Goal: Task Accomplishment & Management: Manage account settings

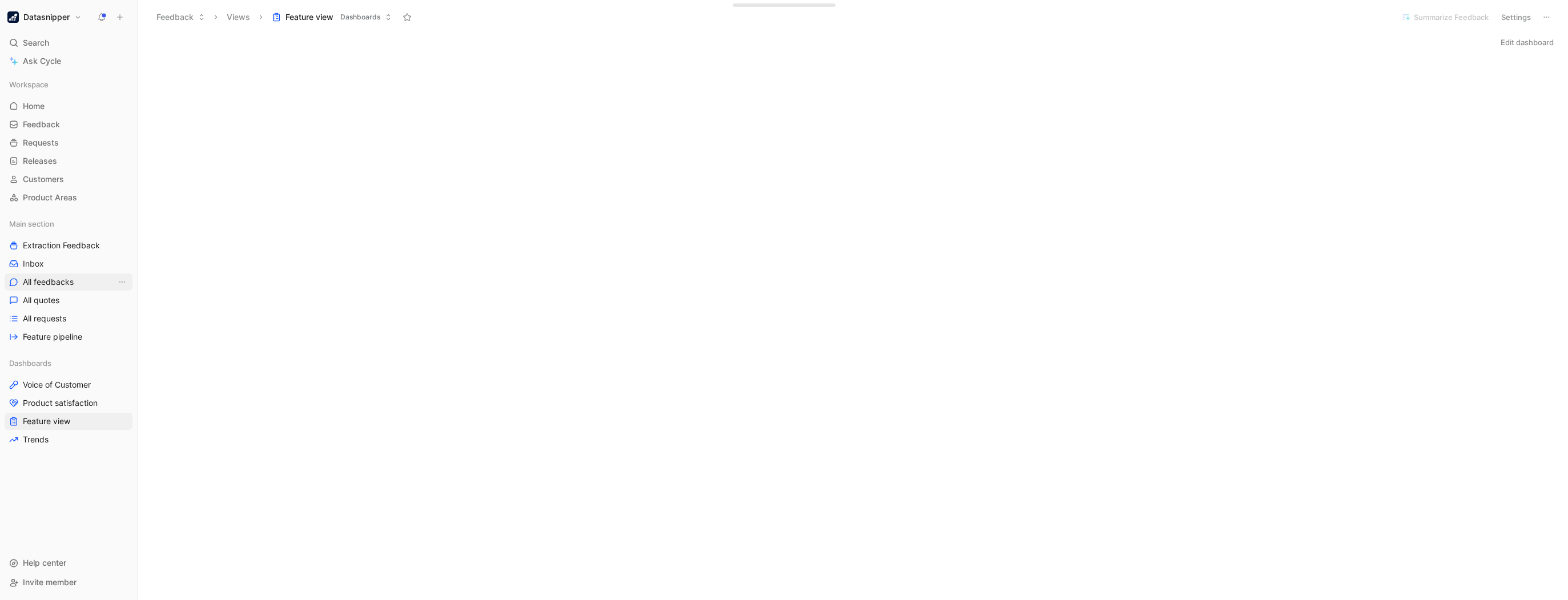
click at [47, 280] on span "All feedbacks" at bounding box center [48, 282] width 51 height 11
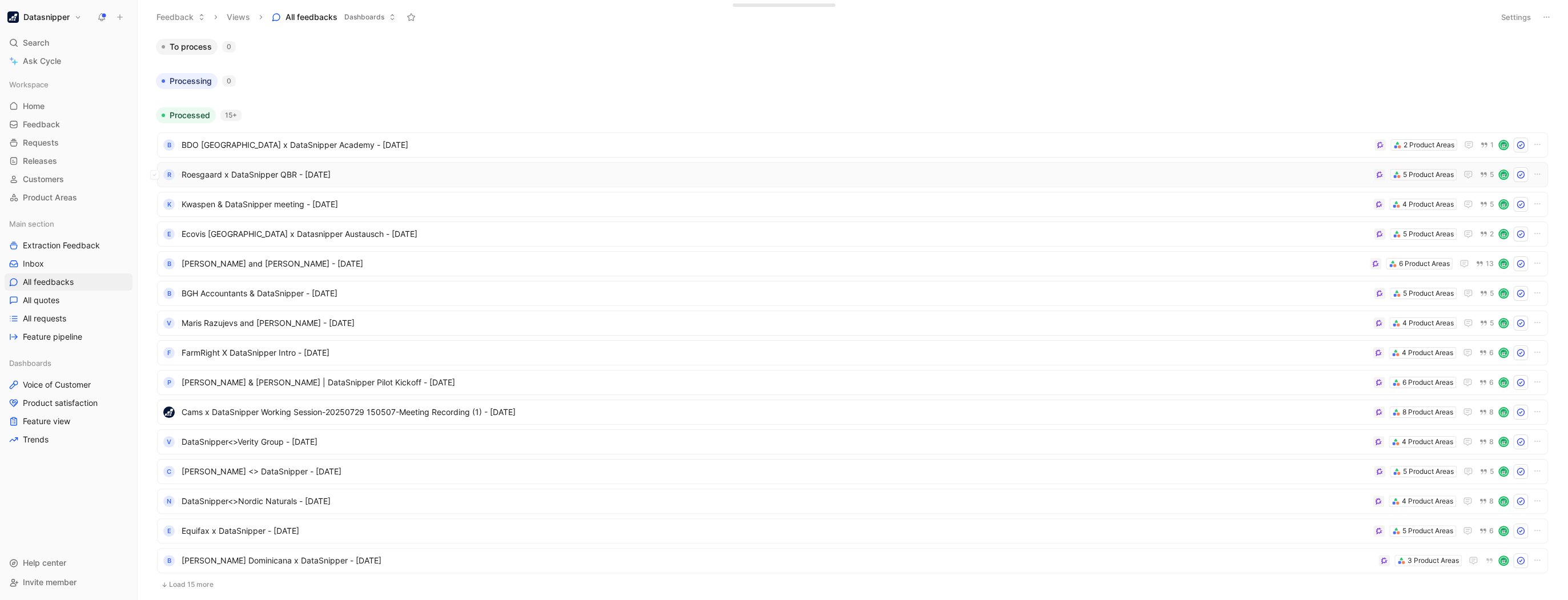
click at [1322, 171] on span "Roesgaard x DataSnipper QBR - [DATE]" at bounding box center [775, 175] width 1188 height 14
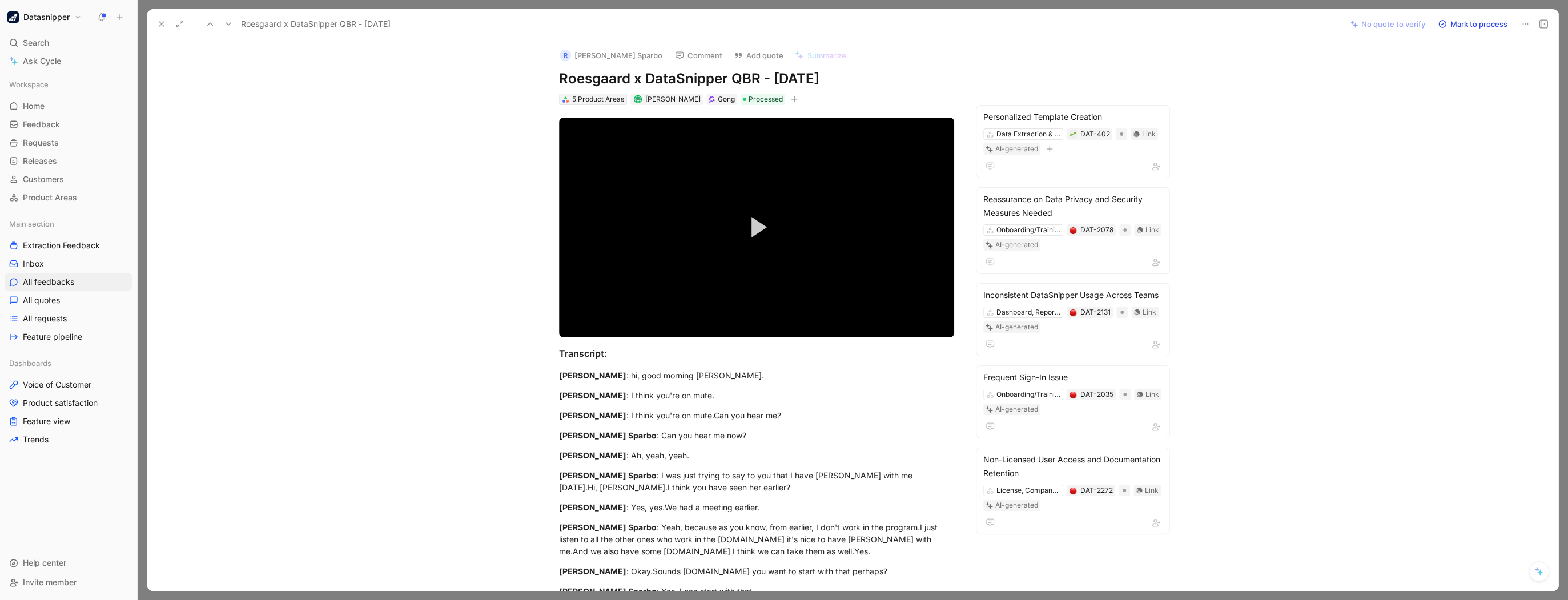
click at [590, 102] on div "5 Product Areas" at bounding box center [598, 98] width 52 height 11
drag, startPoint x: 203, startPoint y: 172, endPoint x: 84, endPoint y: 39, distance: 178.5
click at [69, 30] on div "Datasnipper Search Ctrl K Ask Cycle Workspace Home G then H Feedback G then F R…" at bounding box center [69, 300] width 137 height 600
click at [57, 21] on h1 "Datasnipper" at bounding box center [46, 17] width 46 height 10
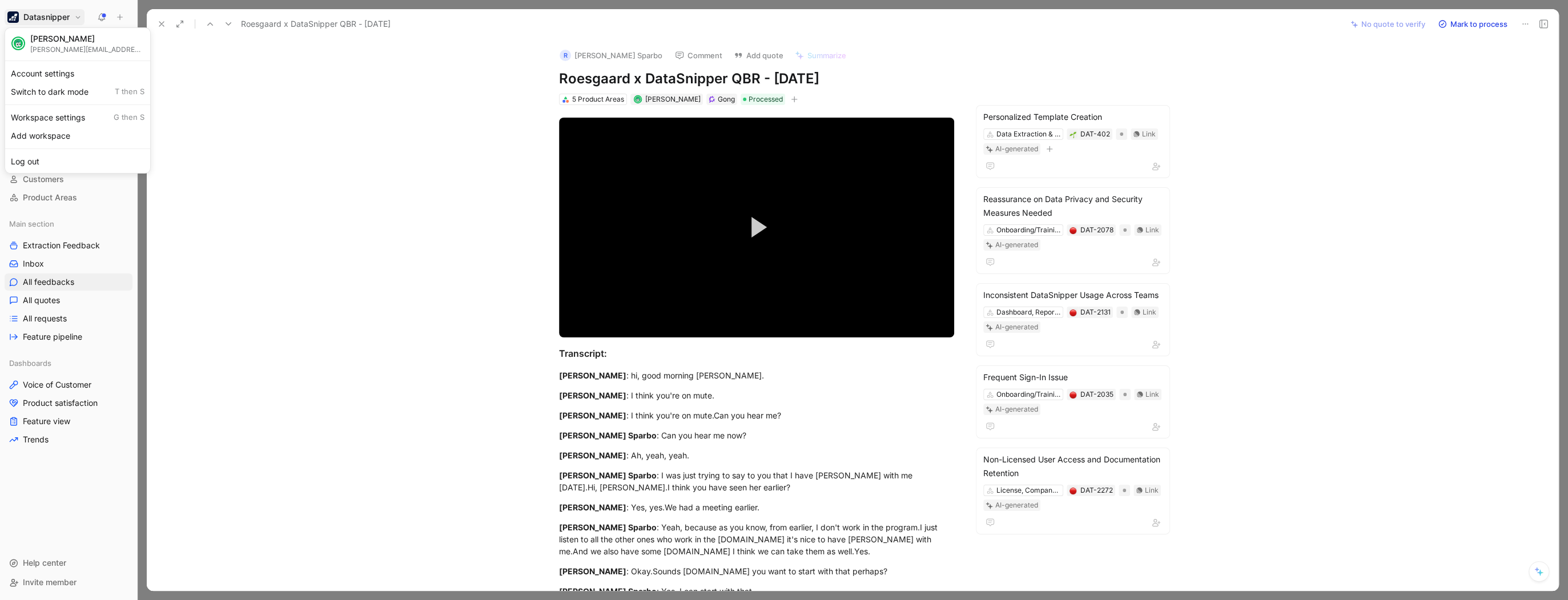
click at [56, 107] on div "Dismiss popup [PERSON_NAME] [PERSON_NAME][EMAIL_ADDRESS][PERSON_NAME][DOMAIN_NA…" at bounding box center [77, 100] width 146 height 146
click at [57, 114] on div "Workspace settings G then S" at bounding box center [78, 117] width 140 height 18
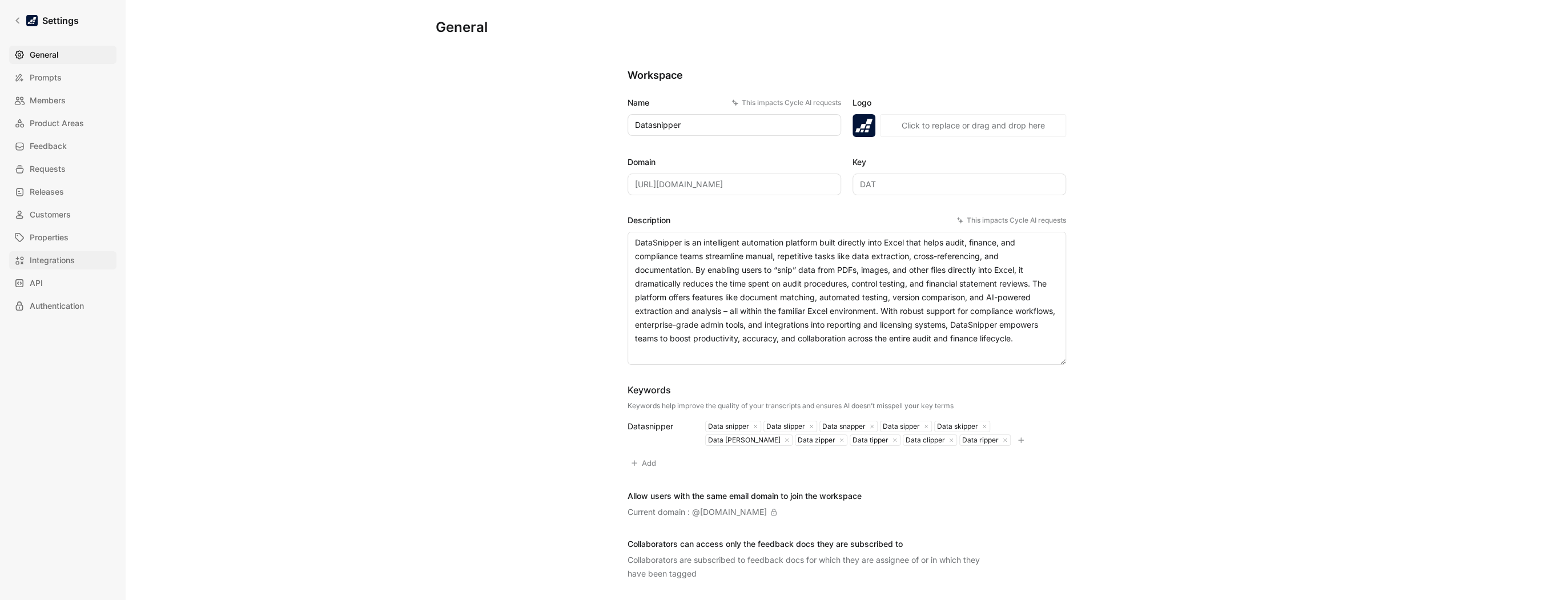
click at [51, 264] on span "Integrations" at bounding box center [52, 260] width 45 height 14
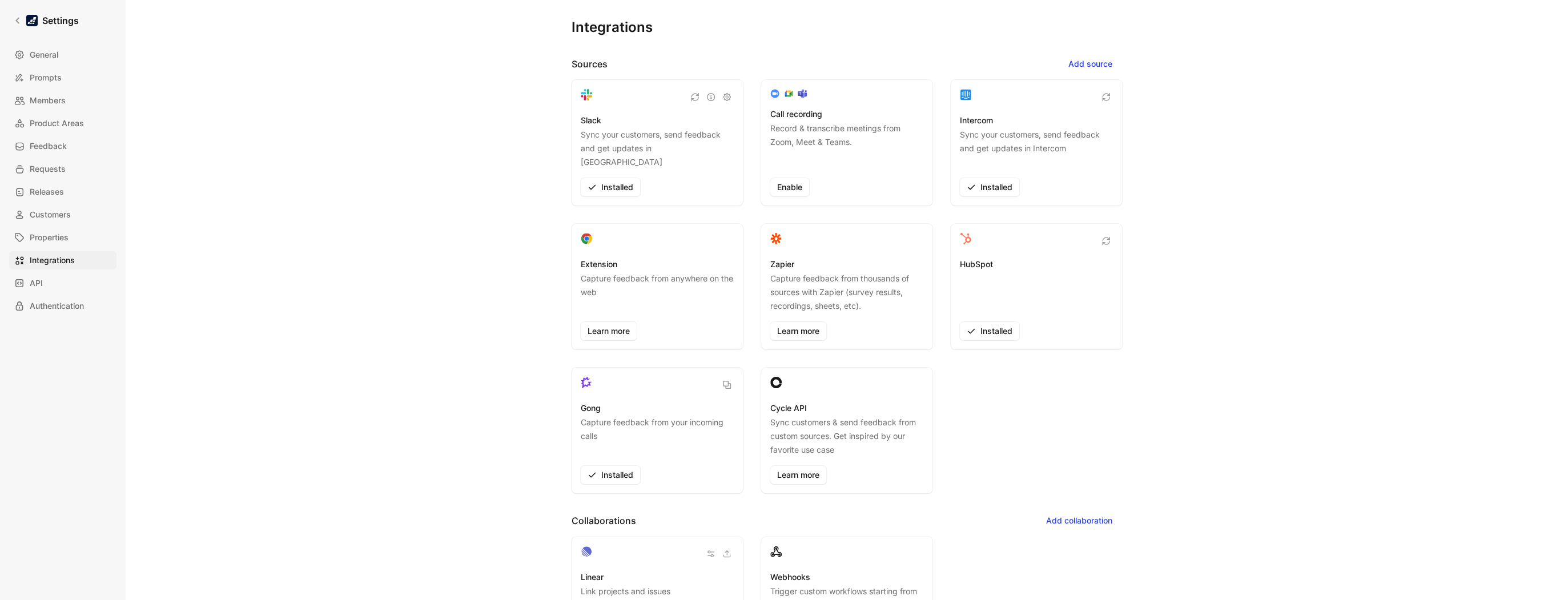
click at [812, 223] on div "Zapier Capture feedback from thousands of sources with Zapier (survey results, …" at bounding box center [847, 286] width 171 height 126
click at [1272, 220] on div "Integrations Sources Add source Slack Sync your customers, send feedback and ge…" at bounding box center [847, 300] width 1442 height 600
click at [1088, 68] on span "Add source" at bounding box center [1090, 64] width 44 height 14
click at [1058, 104] on div "Email" at bounding box center [1081, 105] width 78 height 17
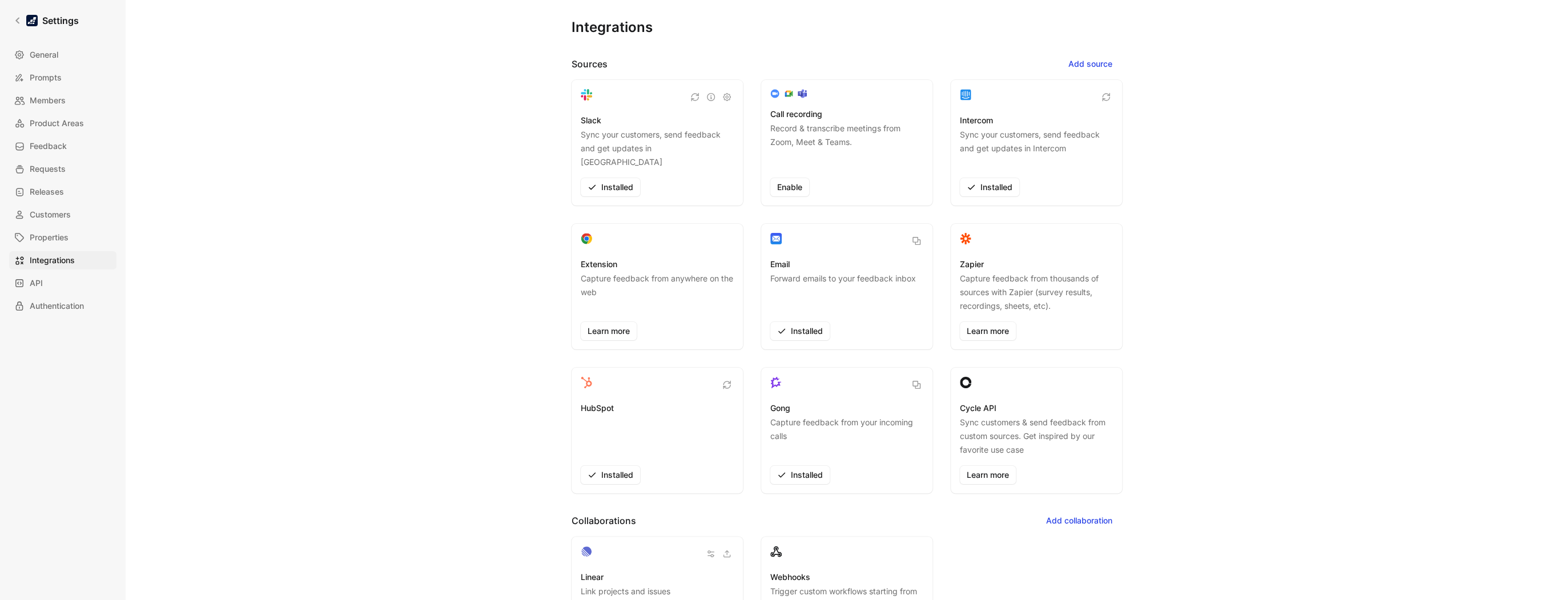
click at [921, 227] on div "Email Forward emails to your feedback inbox Installed" at bounding box center [847, 286] width 171 height 126
click at [841, 258] on div "Email Forward emails to your feedback inbox Installed" at bounding box center [847, 299] width 153 height 83
click at [858, 271] on p "Forward emails to your feedback inbox" at bounding box center [844, 292] width 146 height 41
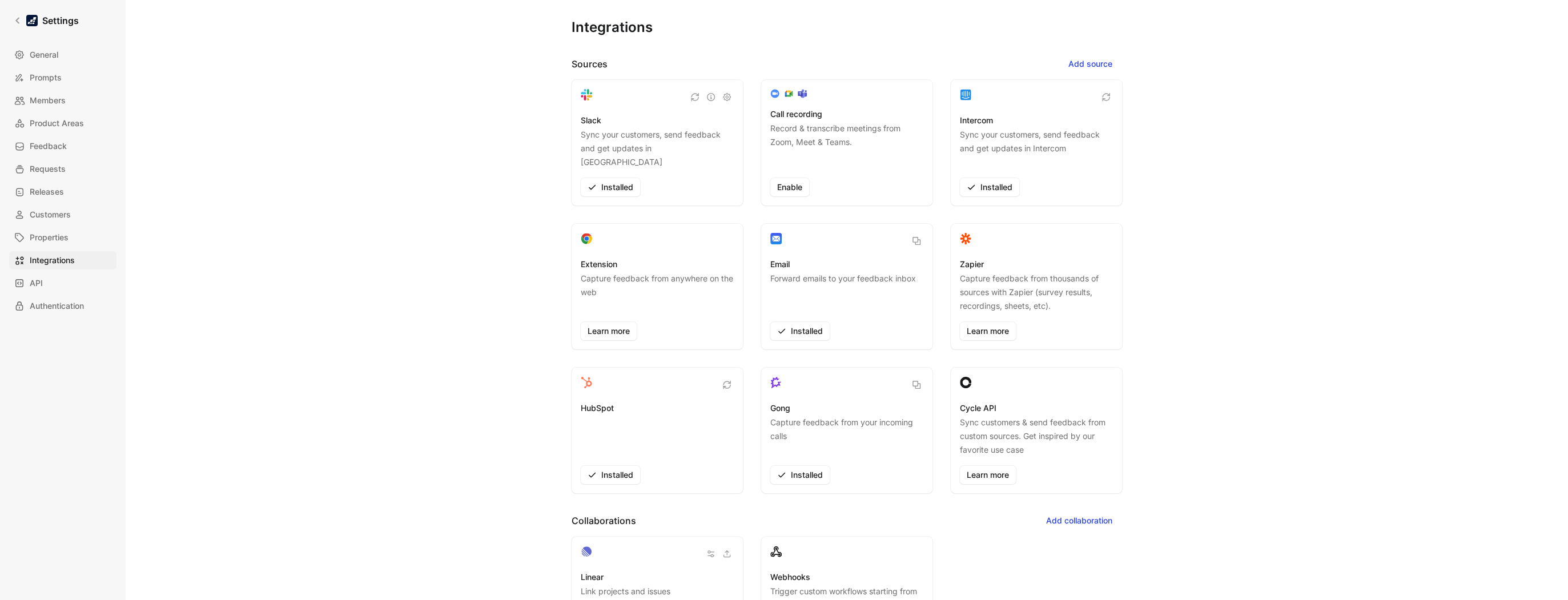
drag, startPoint x: 858, startPoint y: 262, endPoint x: 866, endPoint y: 262, distance: 8.0
click at [866, 271] on p "Forward emails to your feedback inbox" at bounding box center [844, 292] width 146 height 41
click at [46, 287] on link "API" at bounding box center [63, 282] width 107 height 18
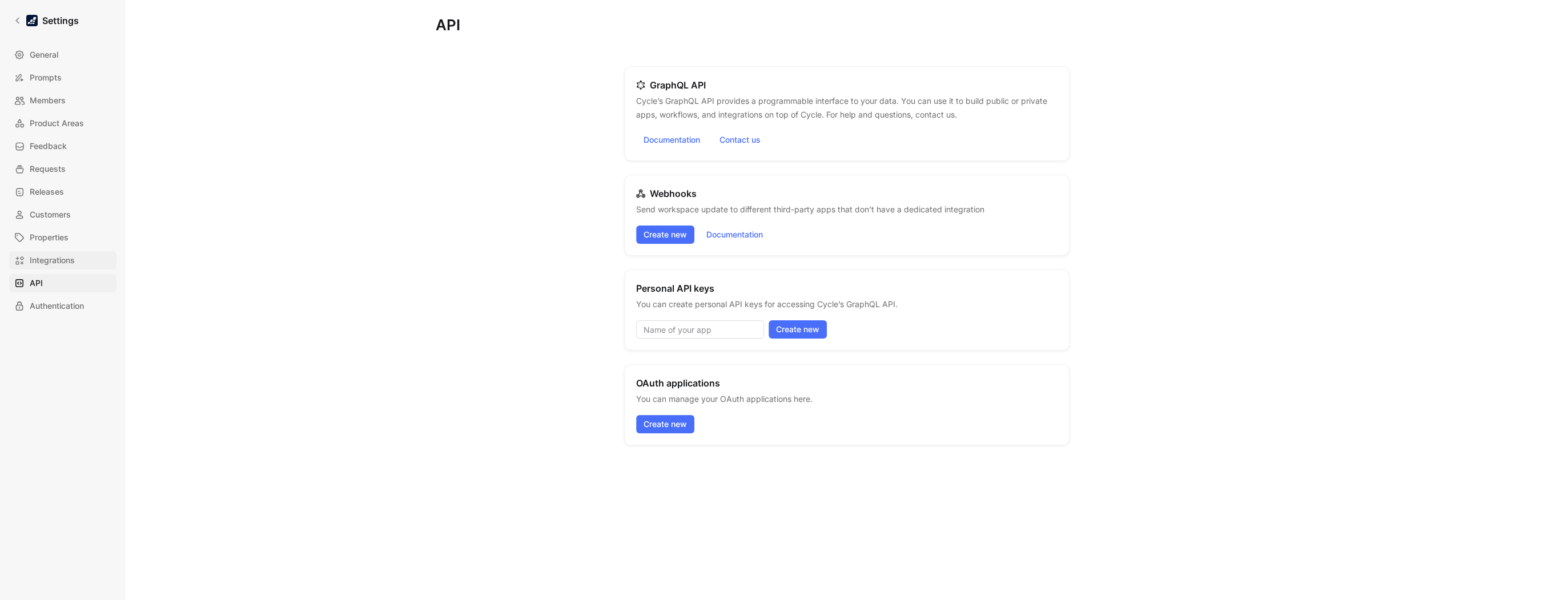
click at [49, 264] on span "Integrations" at bounding box center [52, 260] width 45 height 14
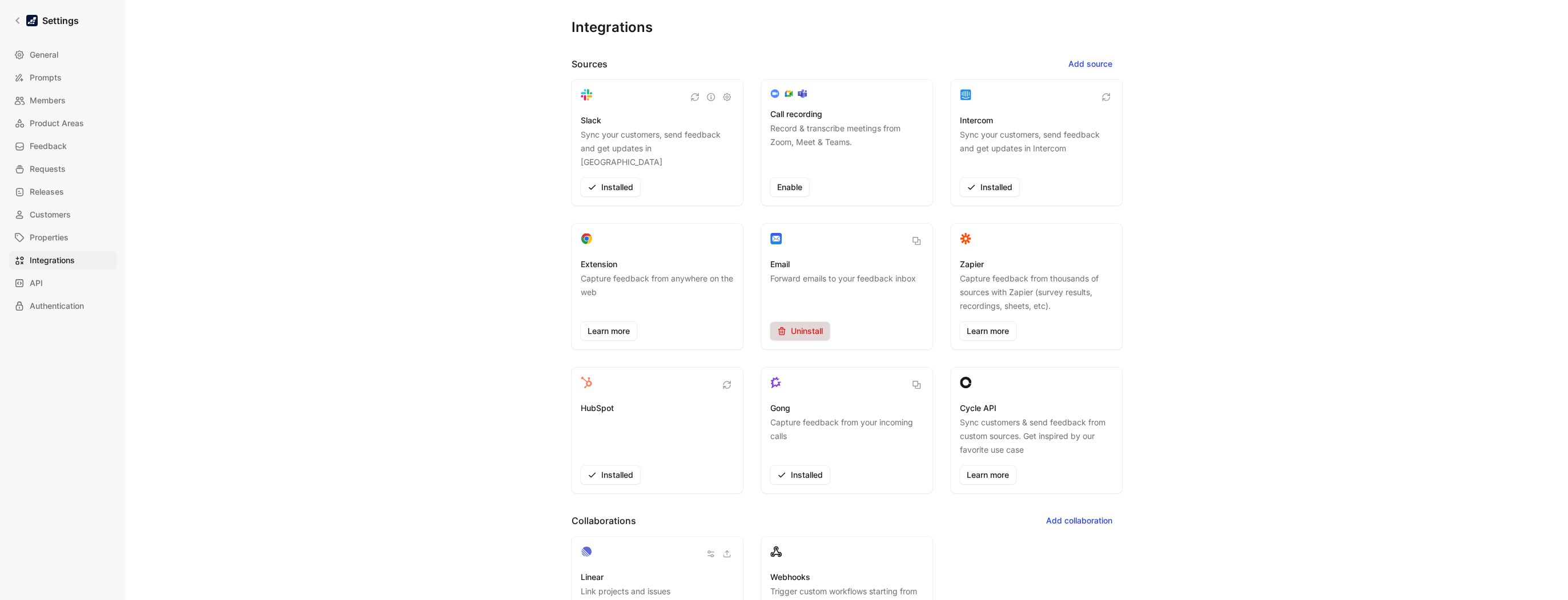
click at [803, 324] on span "Uninstall" at bounding box center [800, 331] width 45 height 14
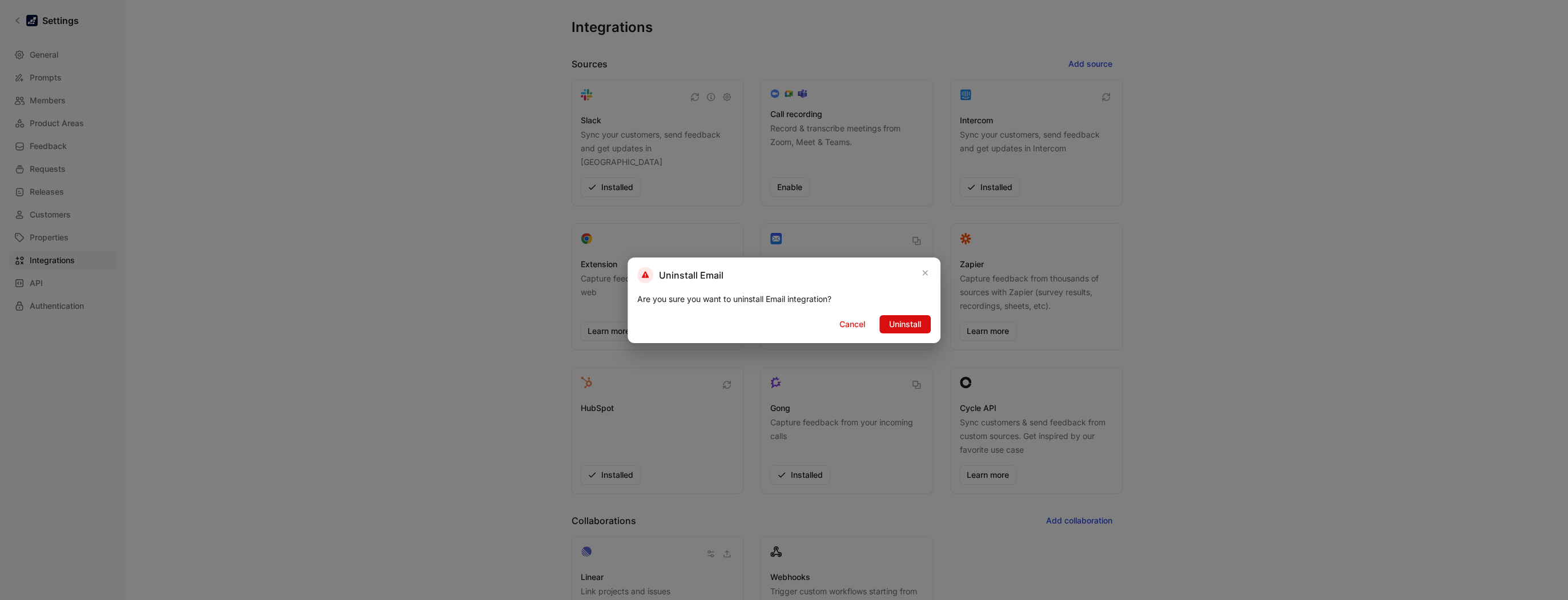
click at [901, 319] on span "Uninstall" at bounding box center [904, 324] width 32 height 14
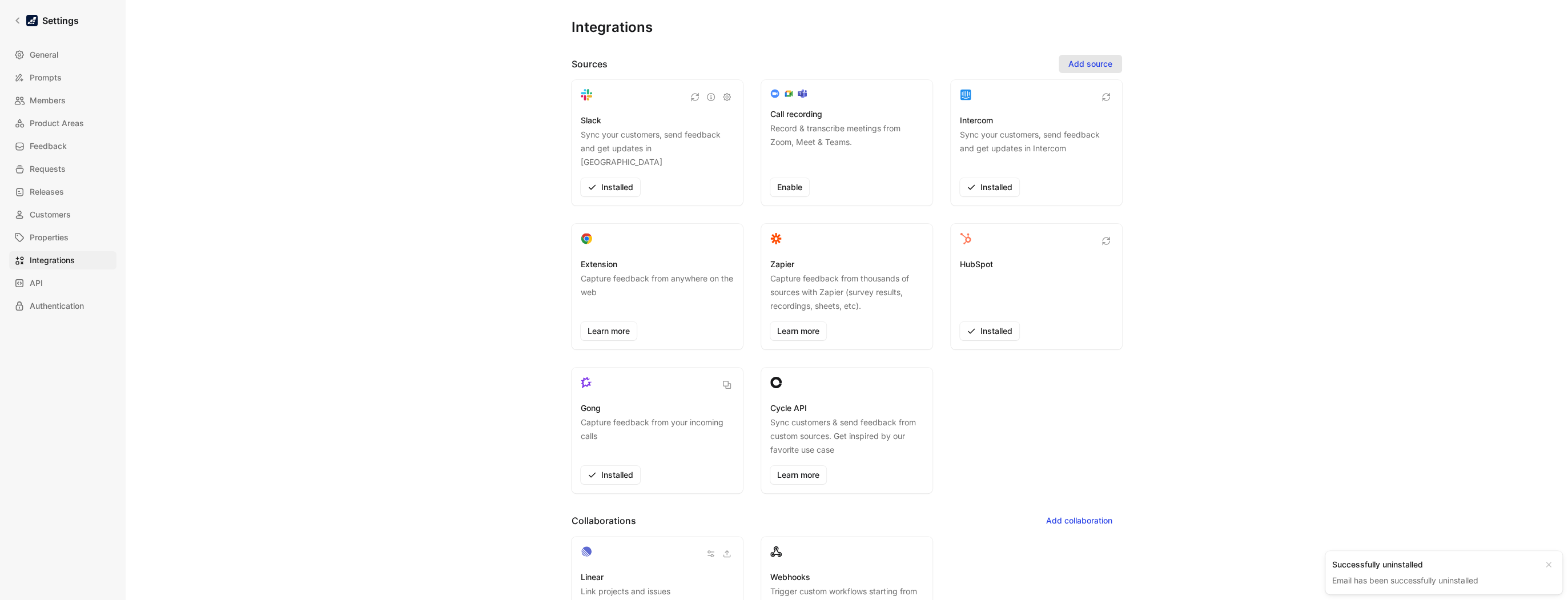
click at [1082, 62] on span "Add source" at bounding box center [1090, 64] width 44 height 14
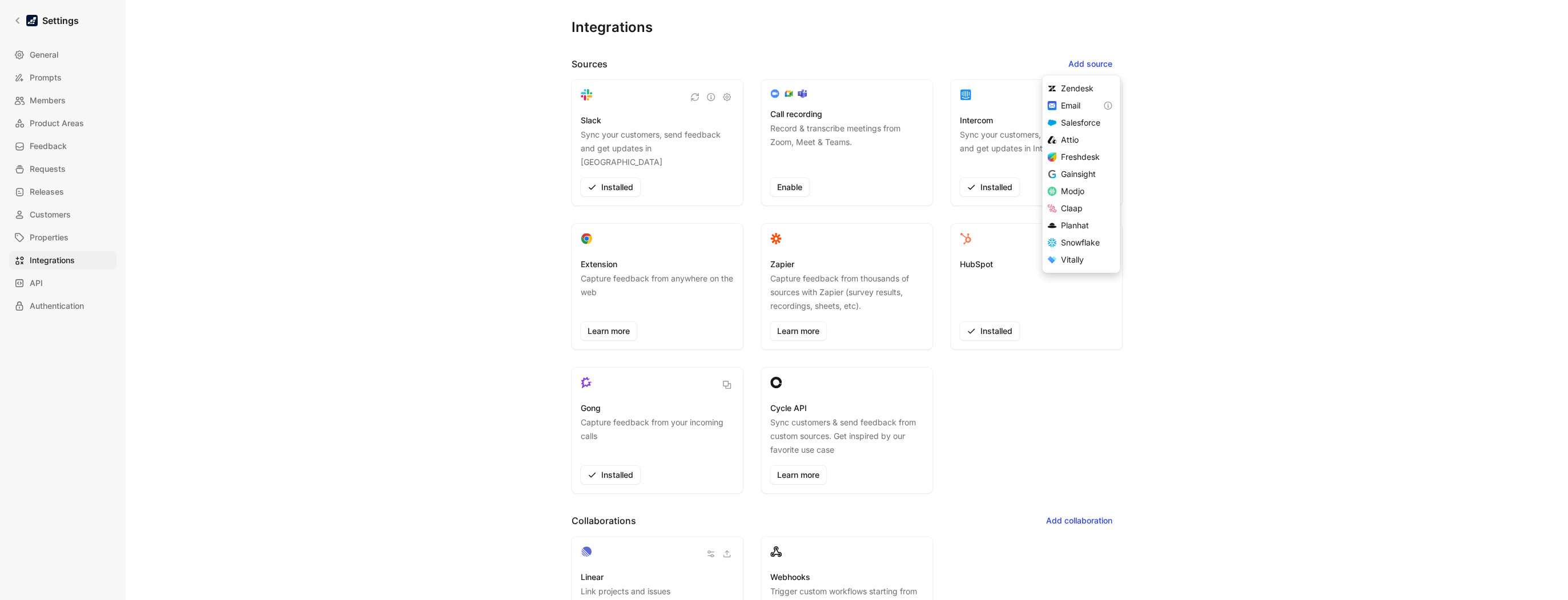
click at [1248, 134] on div "Integrations Sources Add source Slack Sync your customers, send feedback and ge…" at bounding box center [847, 290] width 822 height 581
click at [804, 322] on link "Learn more" at bounding box center [798, 330] width 56 height 18
click at [16, 24] on icon at bounding box center [17, 20] width 8 height 8
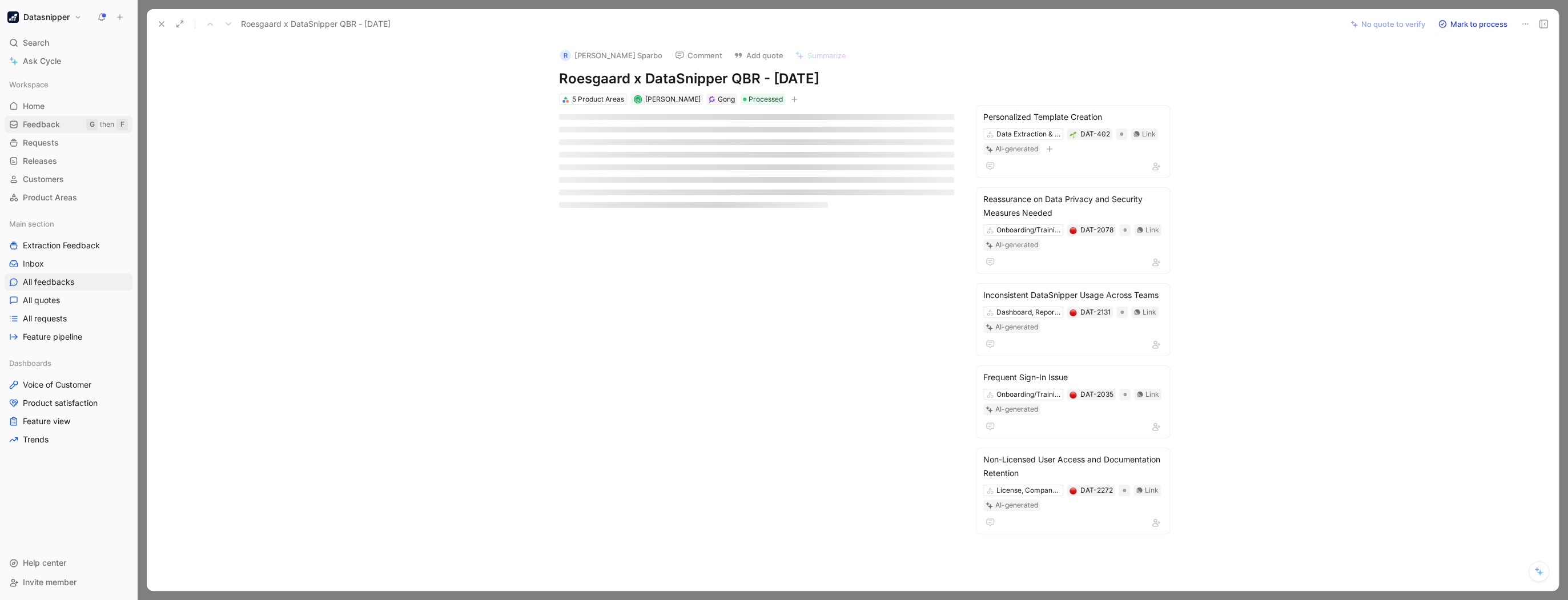
click at [47, 129] on span "Feedback" at bounding box center [41, 124] width 37 height 11
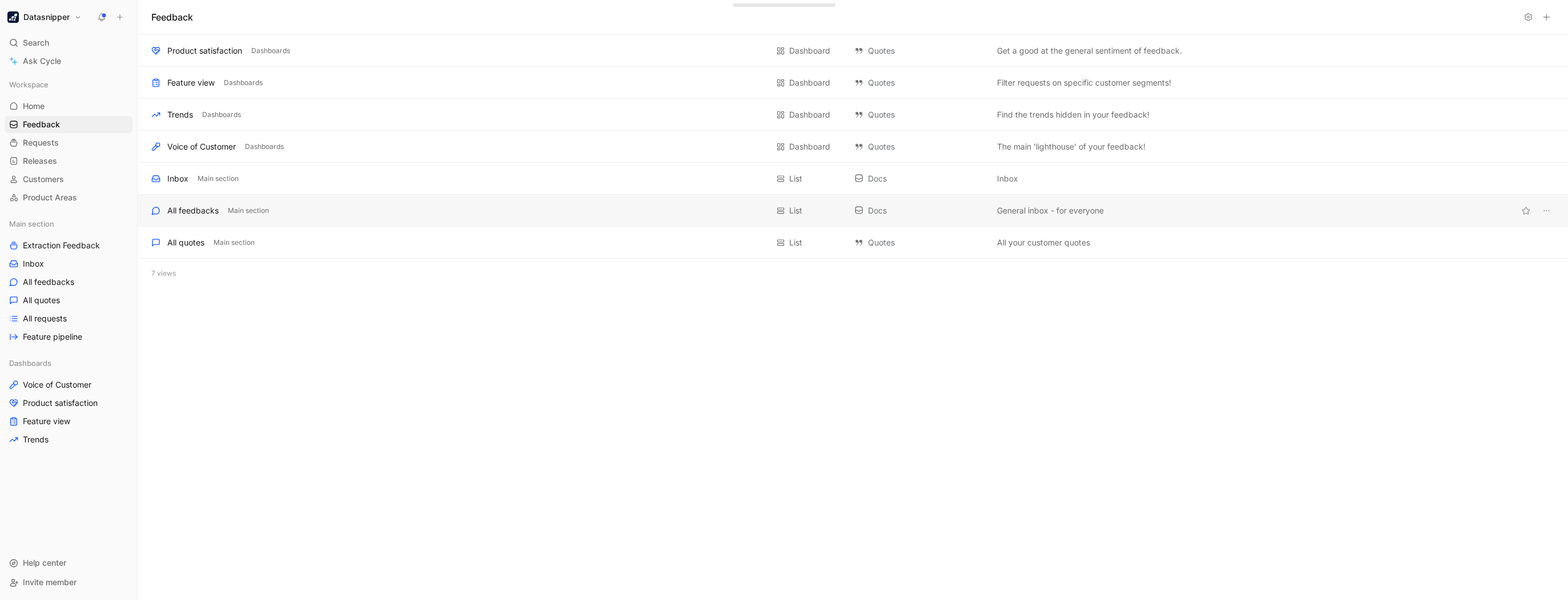
click at [206, 205] on div "All feedbacks" at bounding box center [193, 211] width 51 height 14
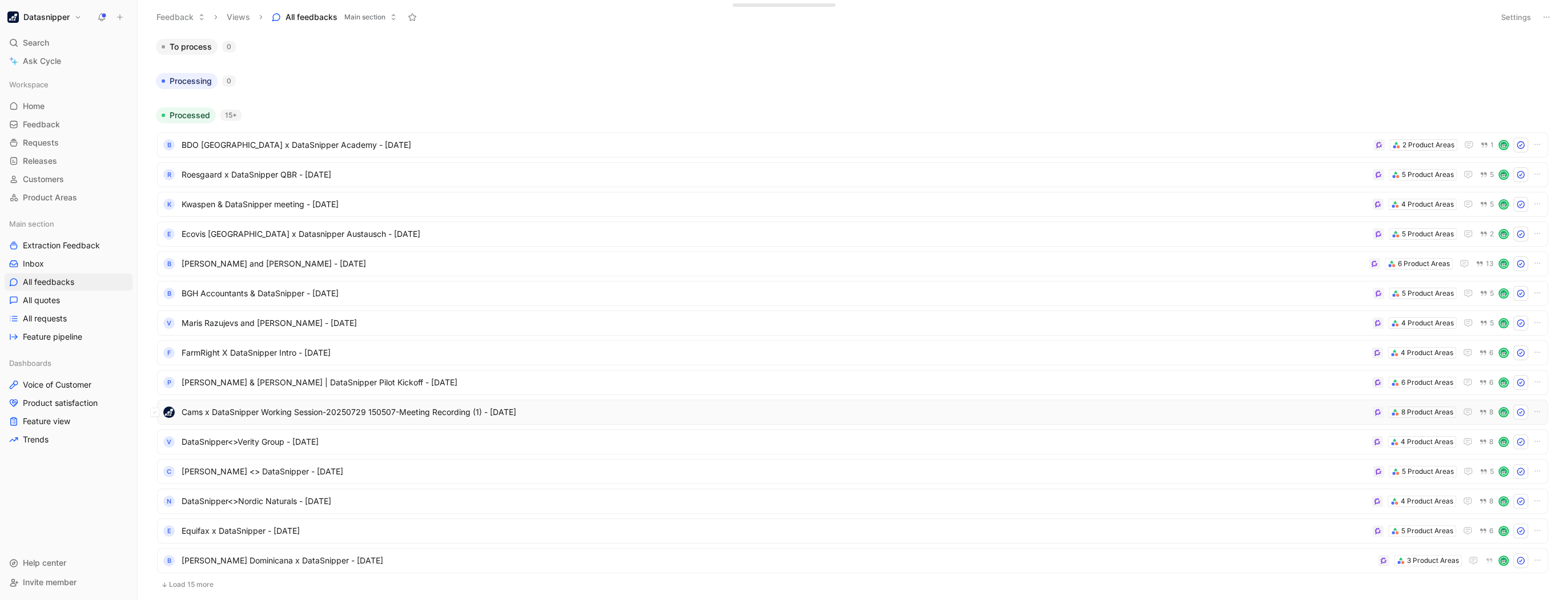
click at [1273, 412] on span "Cams x DataSnipper Working Session-20250729 150507-Meeting Recording (1) - [DAT…" at bounding box center [774, 412] width 1186 height 14
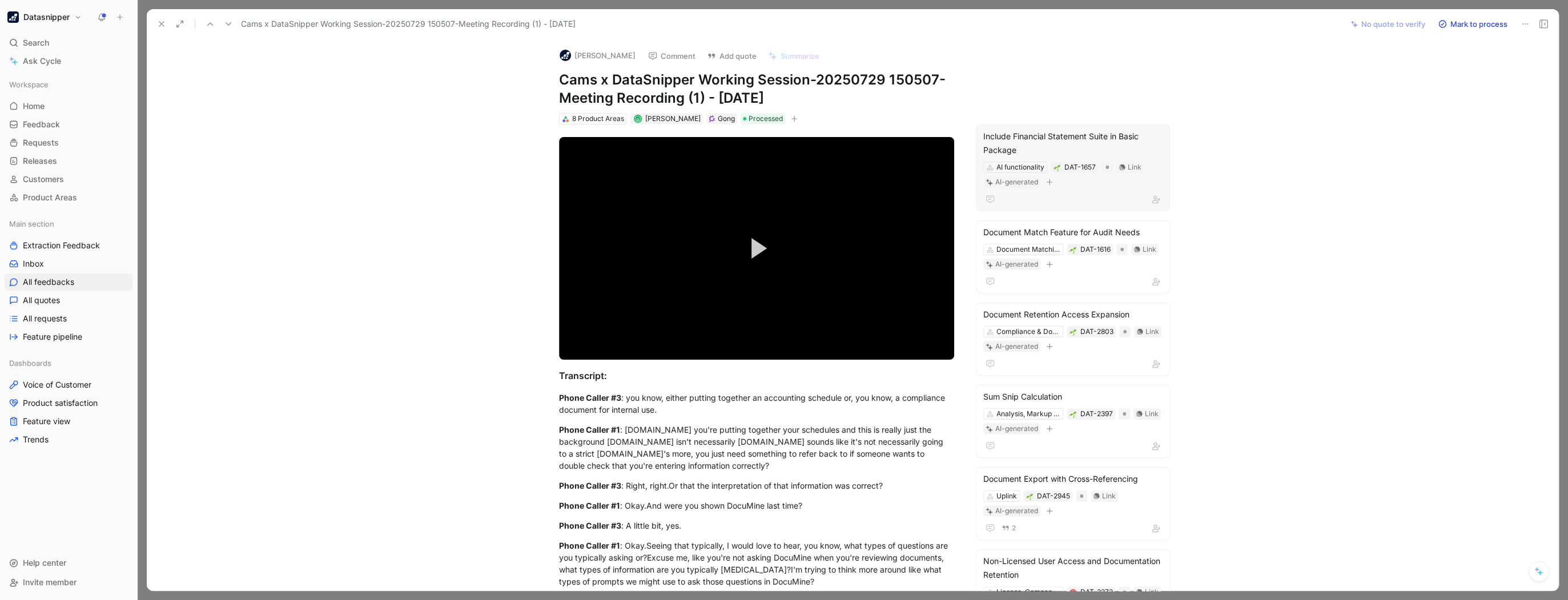
scroll to position [50, 0]
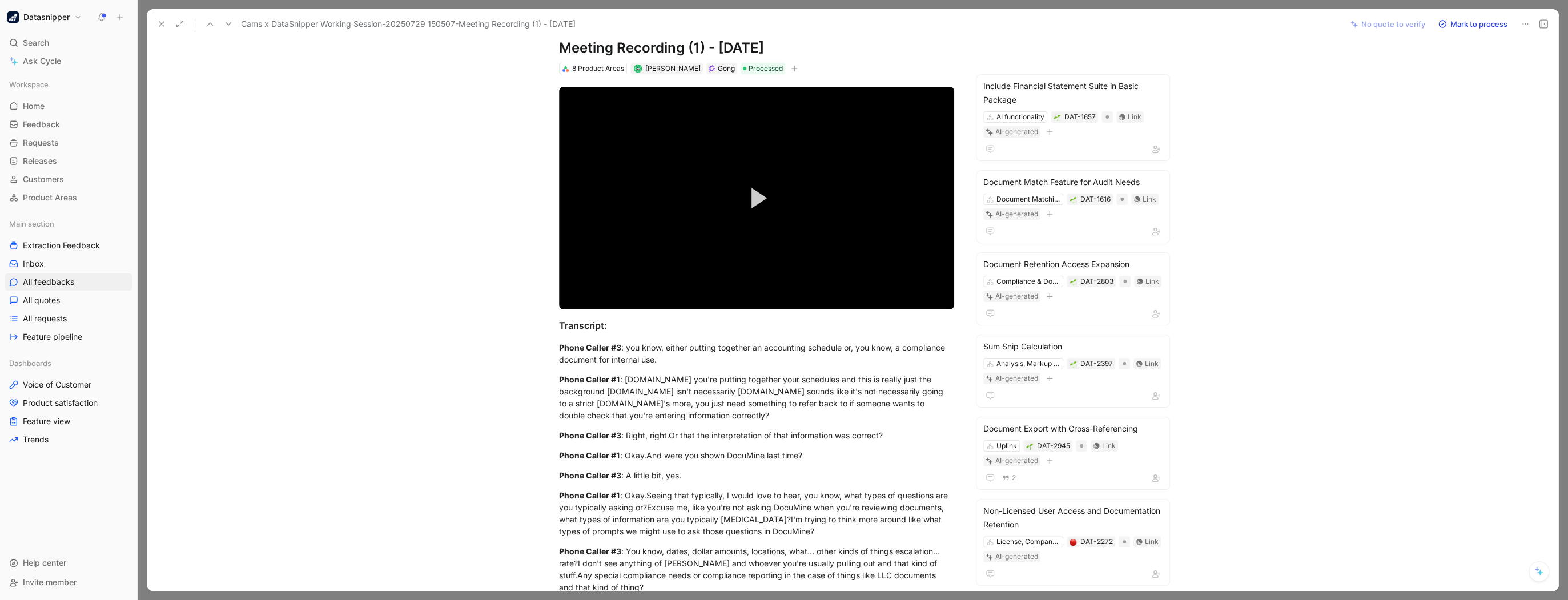
click at [34, 9] on button "Datasnipper" at bounding box center [44, 17] width 80 height 16
click at [48, 110] on div "Workspace settings G then S" at bounding box center [78, 117] width 140 height 18
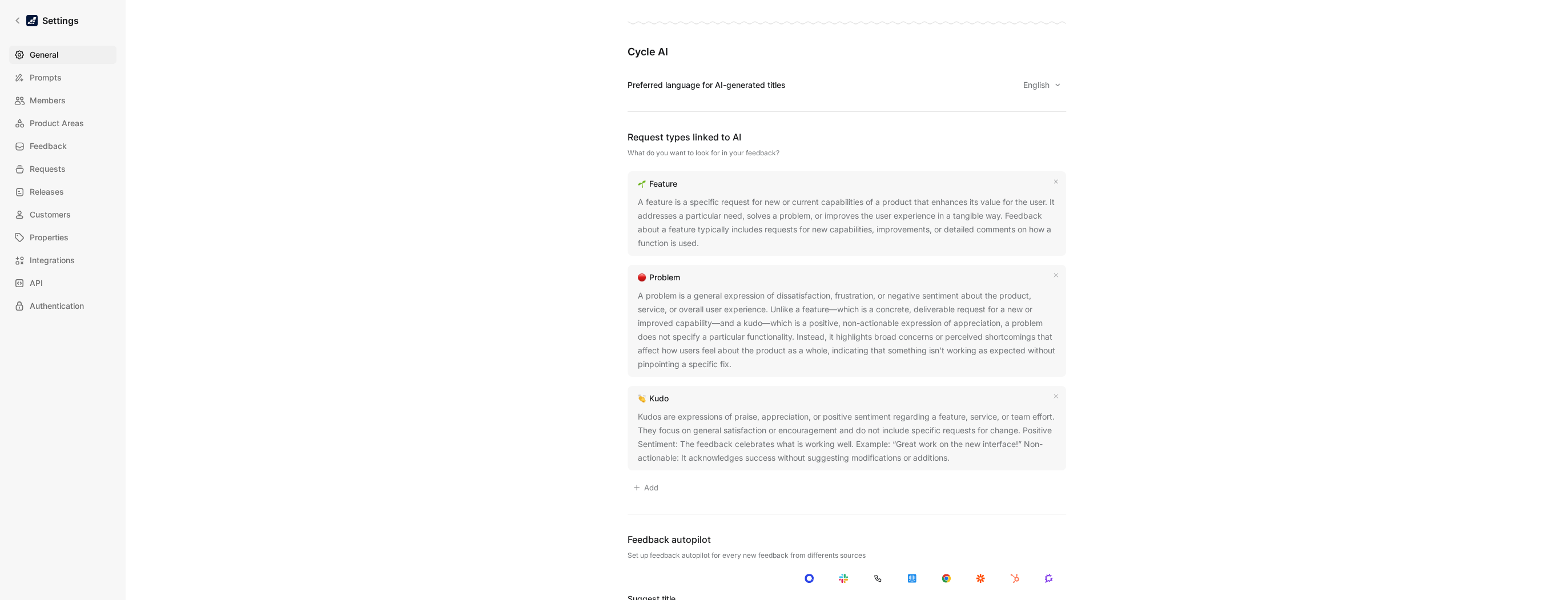
scroll to position [619, 0]
click at [71, 124] on span "Product Areas" at bounding box center [57, 123] width 54 height 14
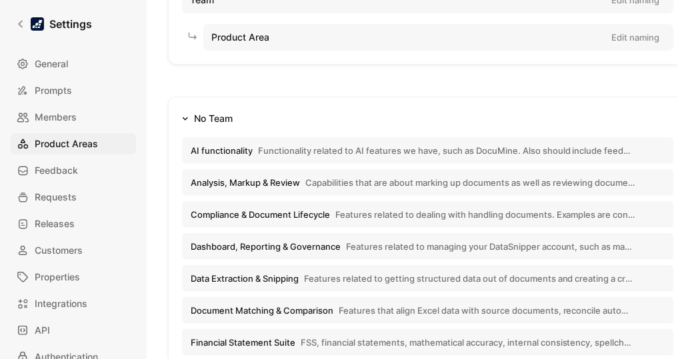
scroll to position [135, 0]
click at [19, 30] on link "Settings" at bounding box center [54, 24] width 87 height 27
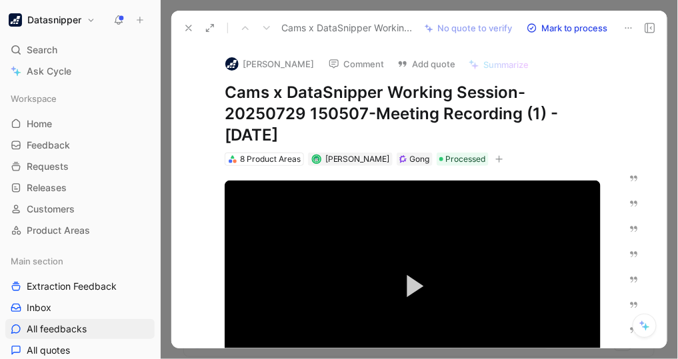
click at [189, 27] on use at bounding box center [188, 27] width 5 height 5
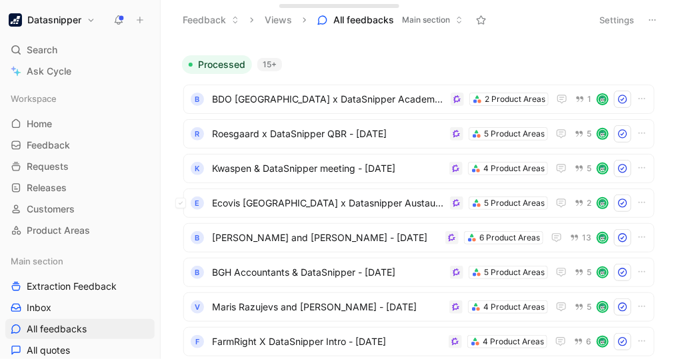
scroll to position [71, 0]
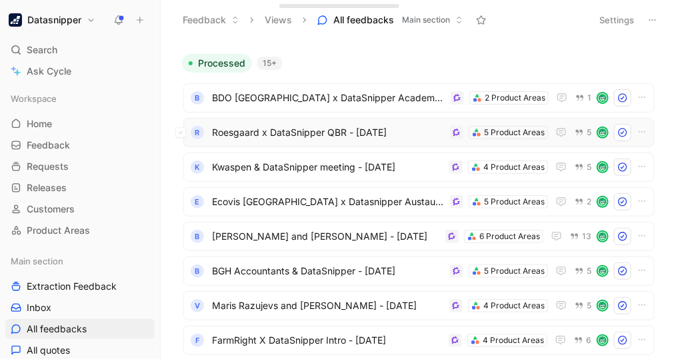
click at [351, 131] on span "Roesgaard x DataSnipper QBR - [DATE]" at bounding box center [328, 133] width 233 height 16
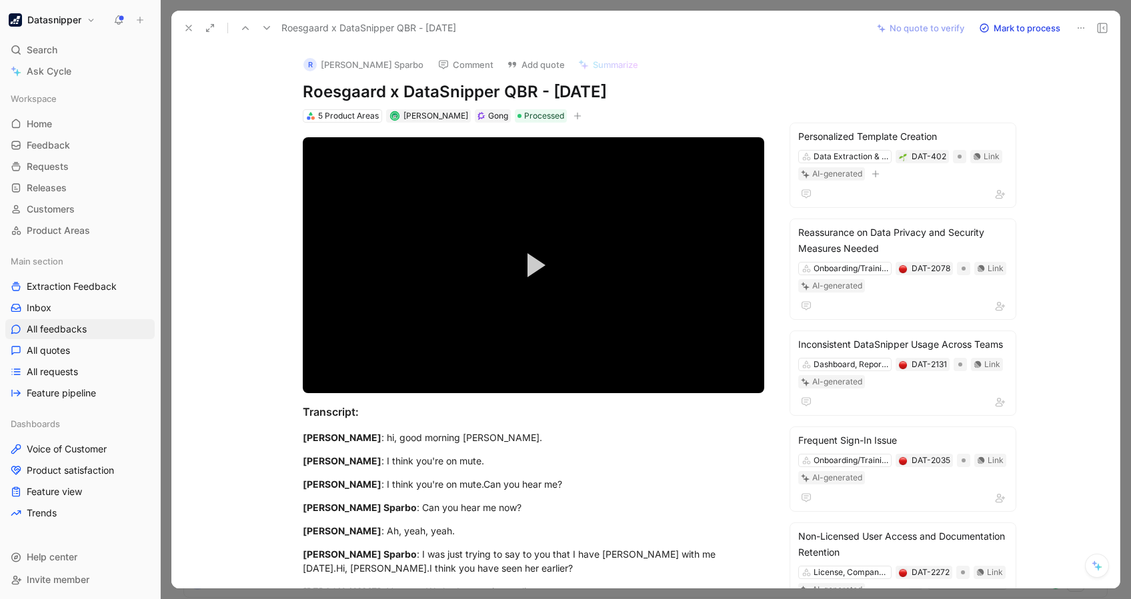
click at [185, 17] on div "Roesgaard x DataSnipper QBR - [DATE]" at bounding box center [521, 27] width 687 height 21
click at [68, 436] on div "Dashboards Voice of Customer Product satisfaction Feature view Trends" at bounding box center [79, 468] width 149 height 109
click at [71, 448] on span "Voice of Customer" at bounding box center [67, 449] width 80 height 13
